Goal: Find specific page/section

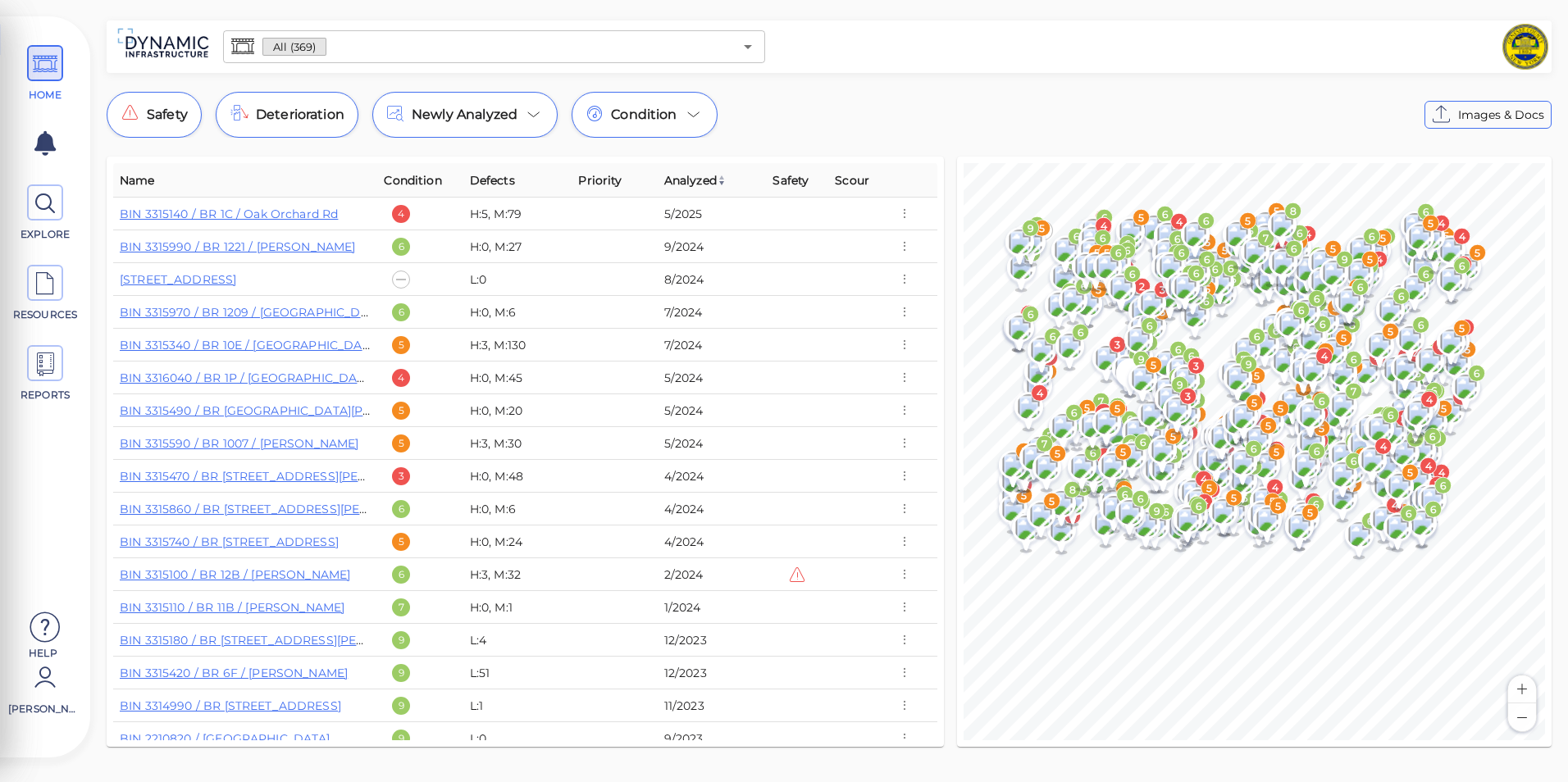
click at [338, 40] on input "text" at bounding box center [529, 47] width 406 height 23
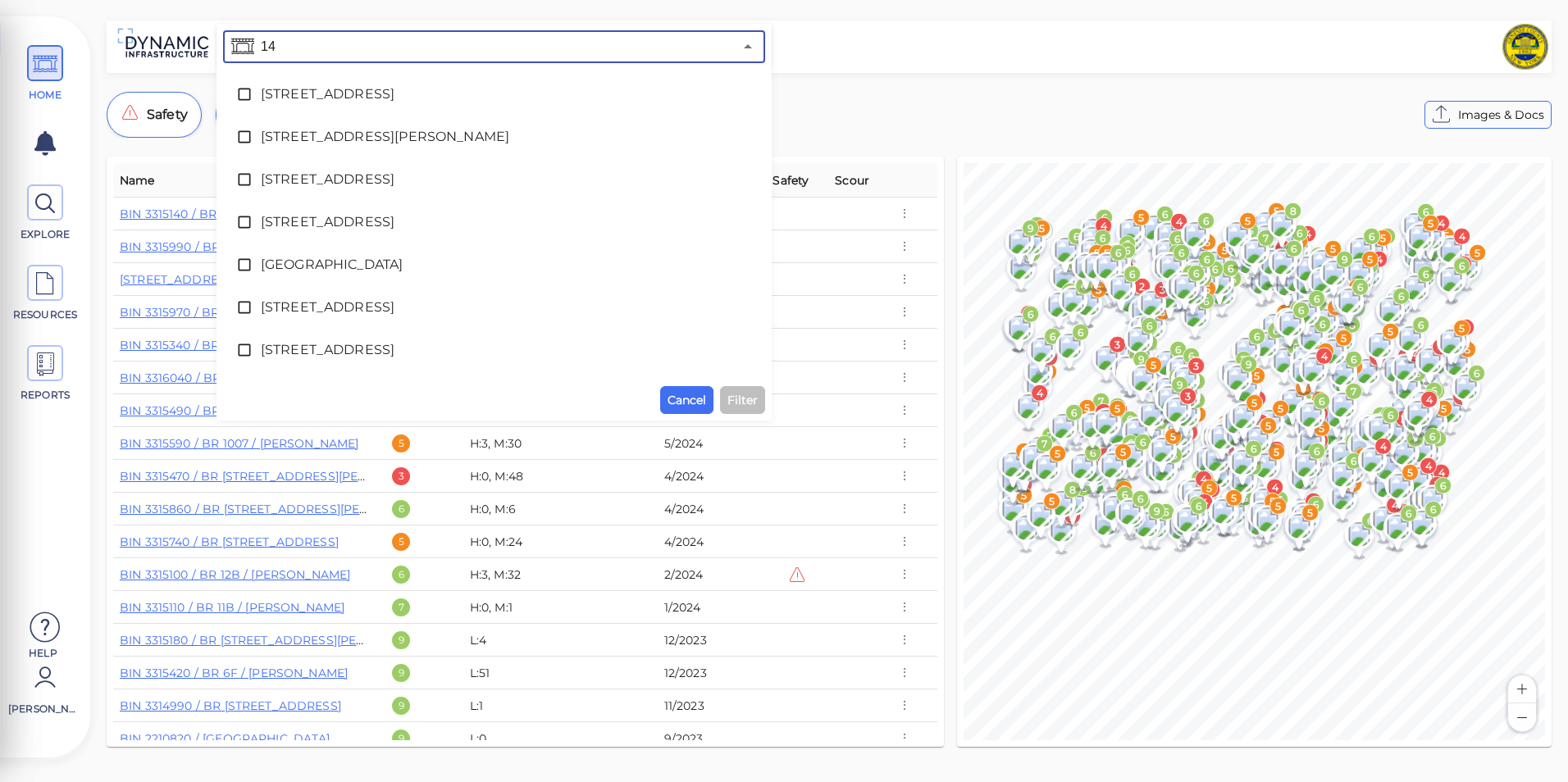
type input "1"
type input "2"
type input "1"
type input "2"
type input "9"
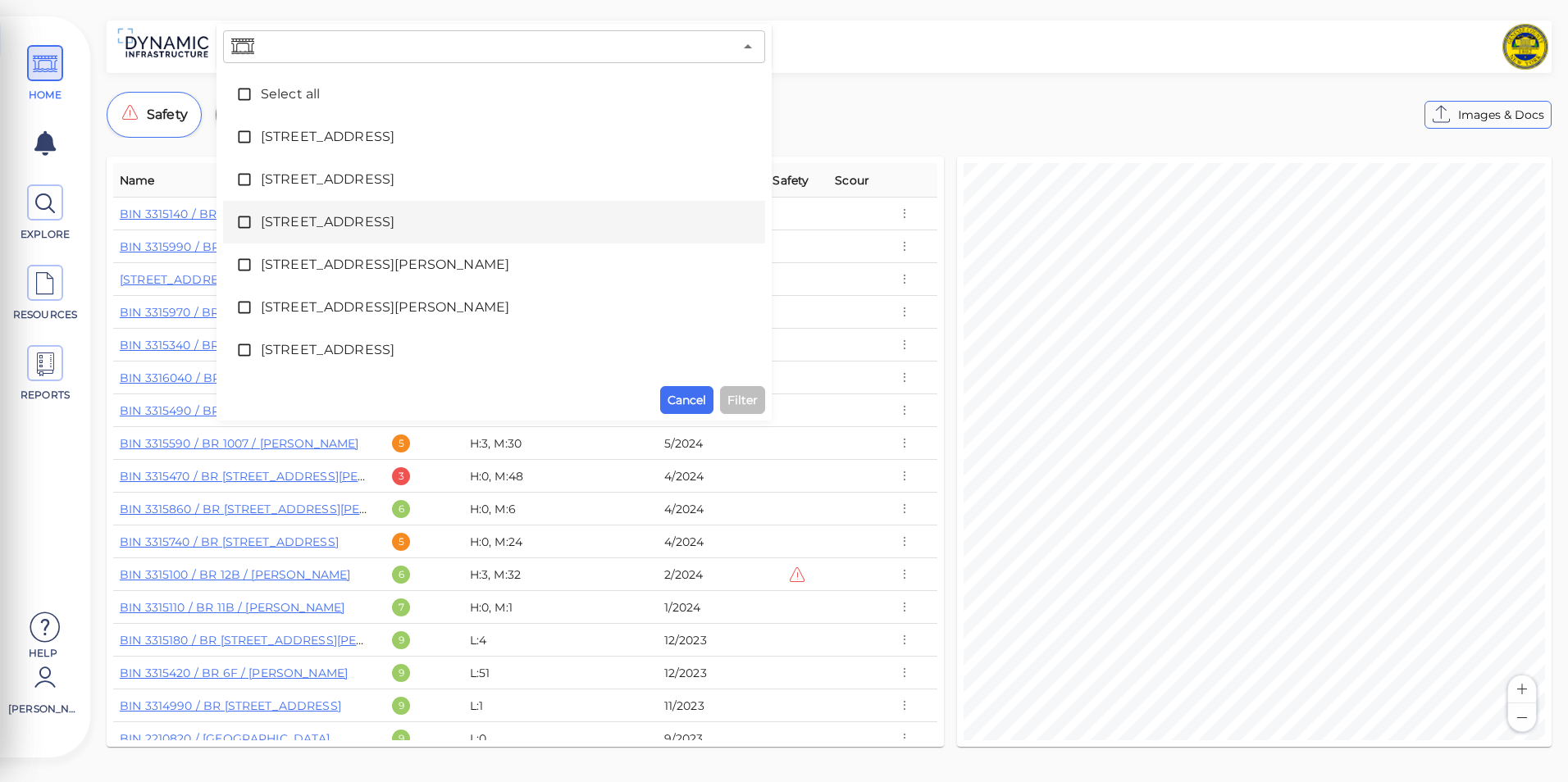
click at [952, 396] on div "© Mapbox © OpenStreetMap Improve this map 6 4 5 5 3 5 5 5 6 6 4 5 6 4 3 6 6 5 5…" at bounding box center [1254, 452] width 608 height 603
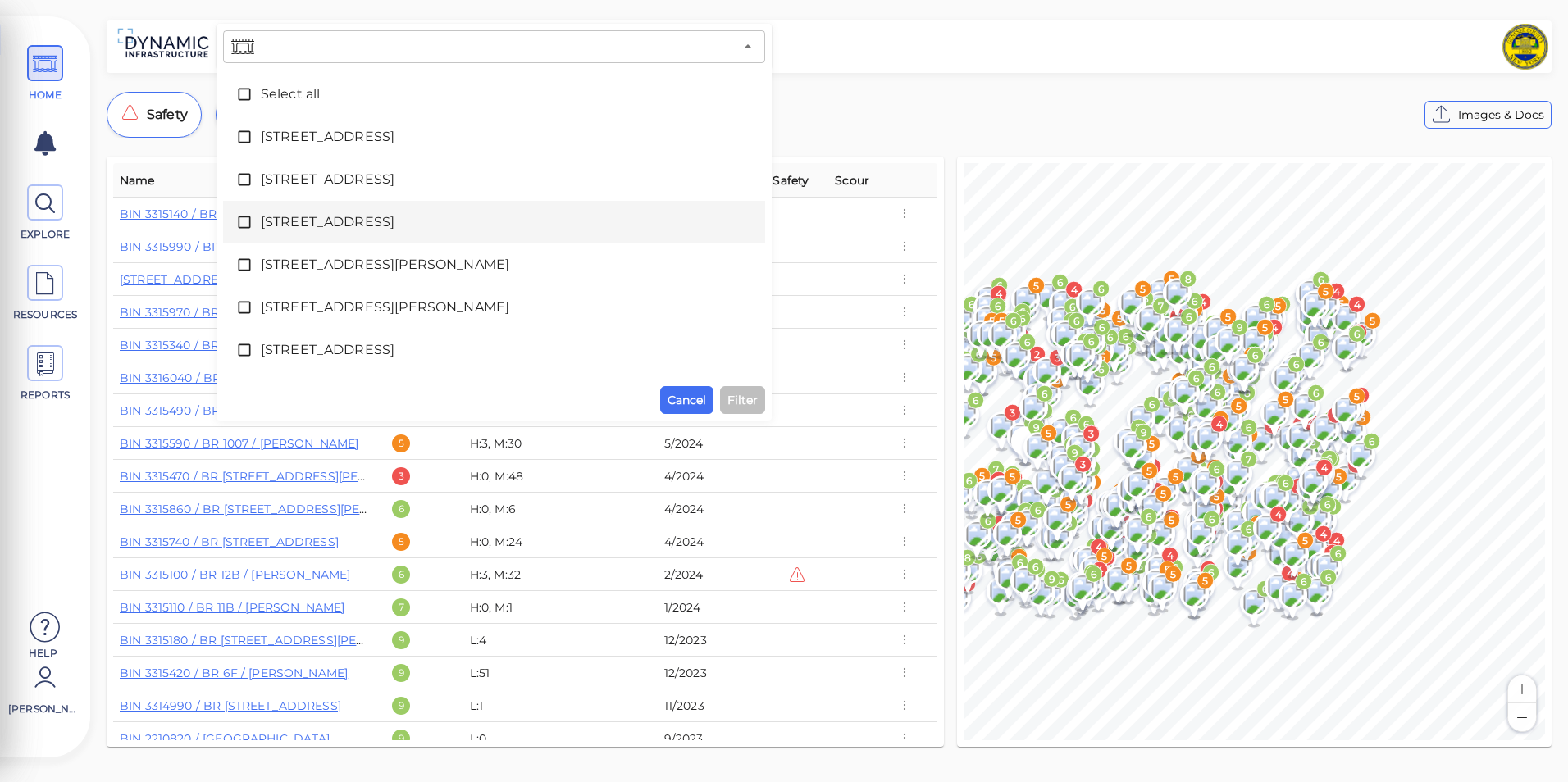
click at [1567, 0] on html "This app is not optimized for mobile screens. Please access using a desktop or …" at bounding box center [784, 0] width 1568 height 0
